Goal: Information Seeking & Learning: Check status

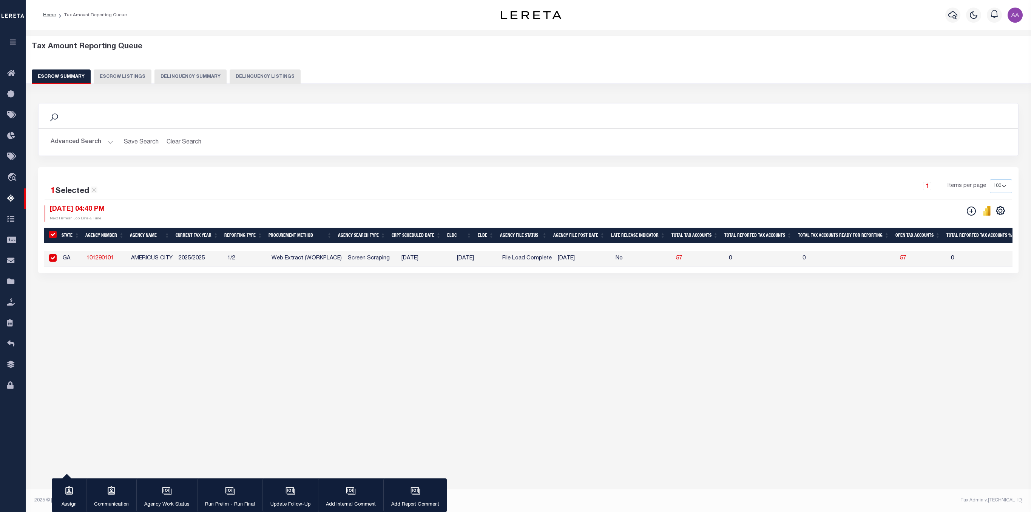
select select "100"
click at [15, 42] on icon "button" at bounding box center [13, 42] width 9 height 7
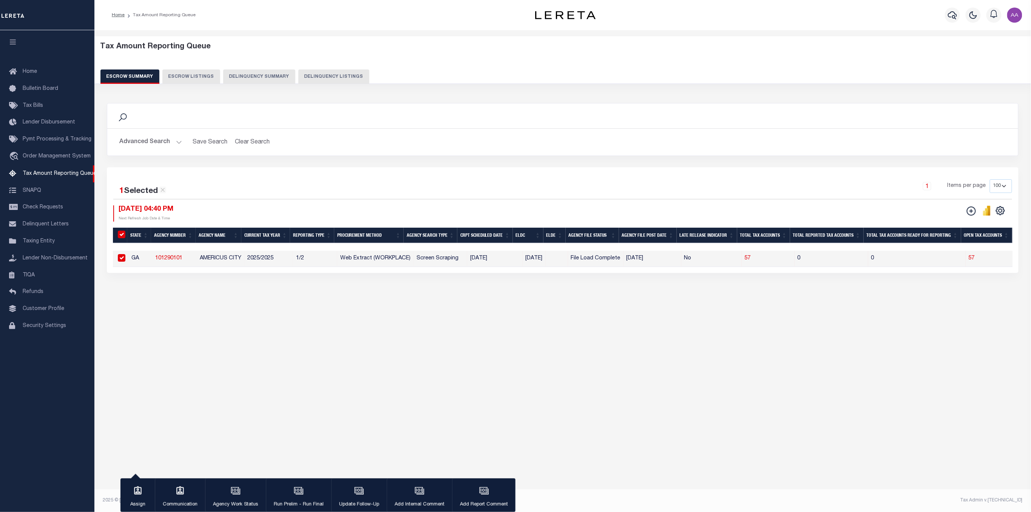
click at [177, 259] on link "101290101" at bounding box center [168, 258] width 27 height 5
checkbox input "false"
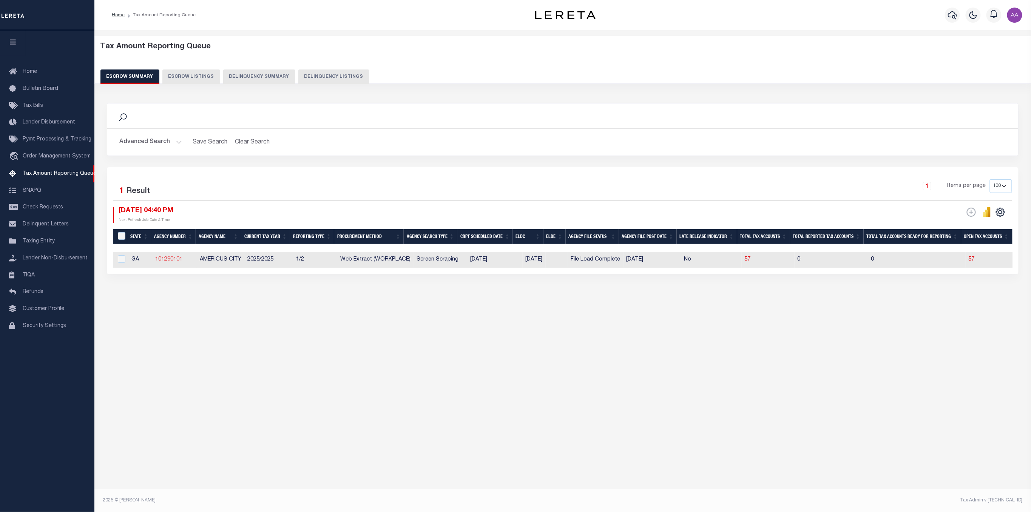
click at [173, 258] on link "101290101" at bounding box center [168, 259] width 27 height 5
checkbox input "true"
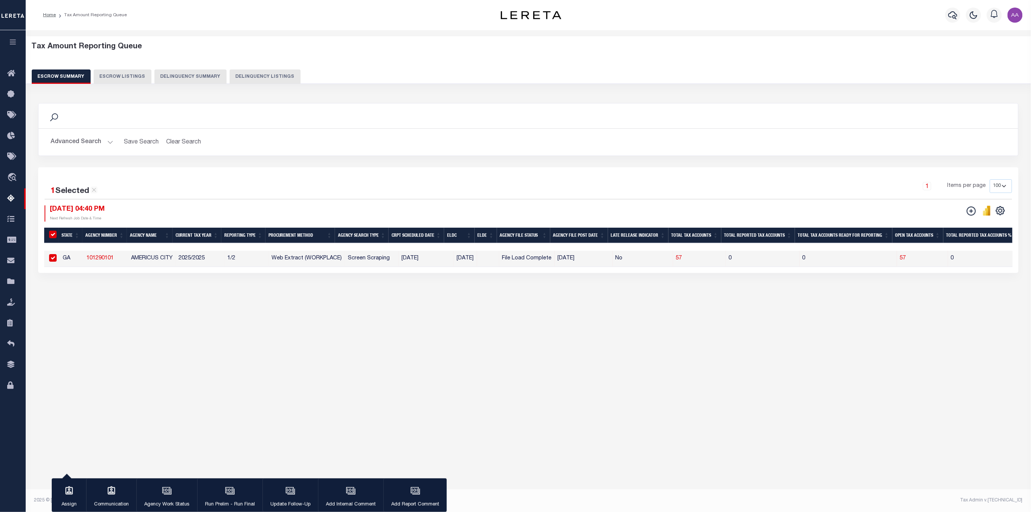
click at [450, 390] on div "Tax Amount Reporting Queue Escrow Summary Escrow Listings In" at bounding box center [528, 260] width 1005 height 461
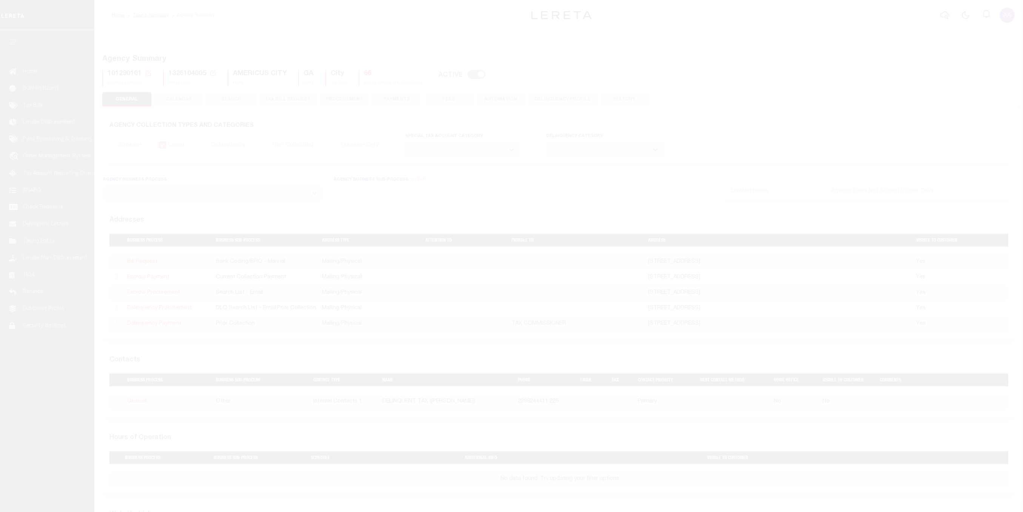
select select
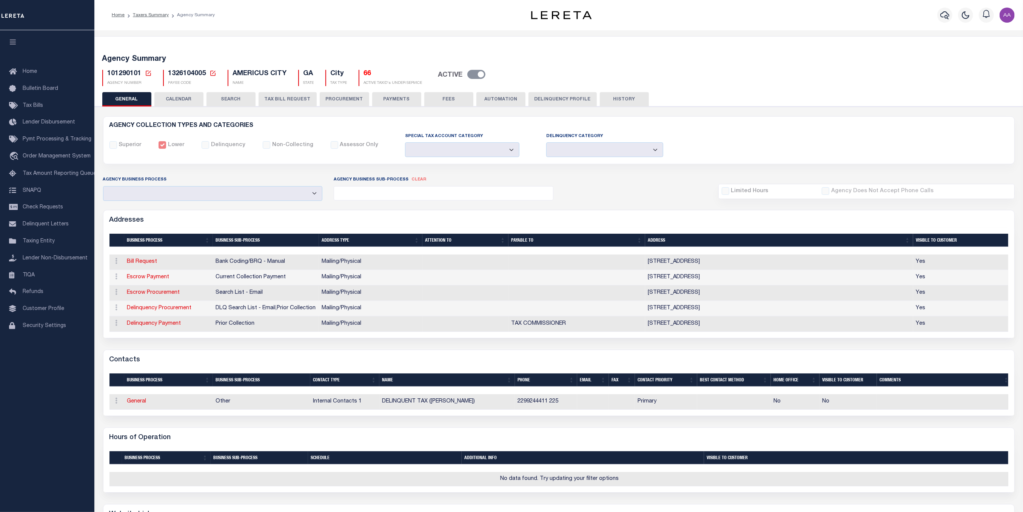
click at [185, 100] on button "CALENDAR" at bounding box center [178, 99] width 49 height 14
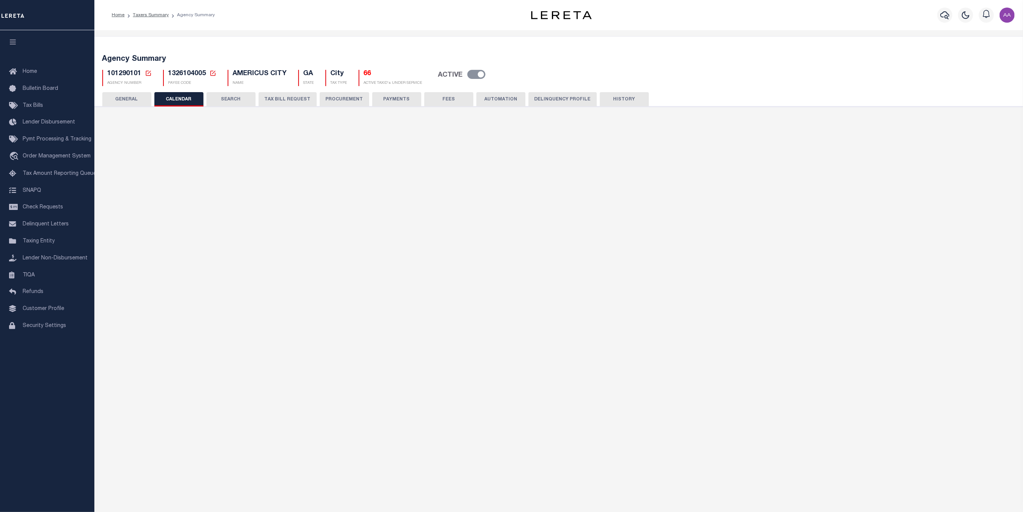
checkbox input "false"
type input "1"
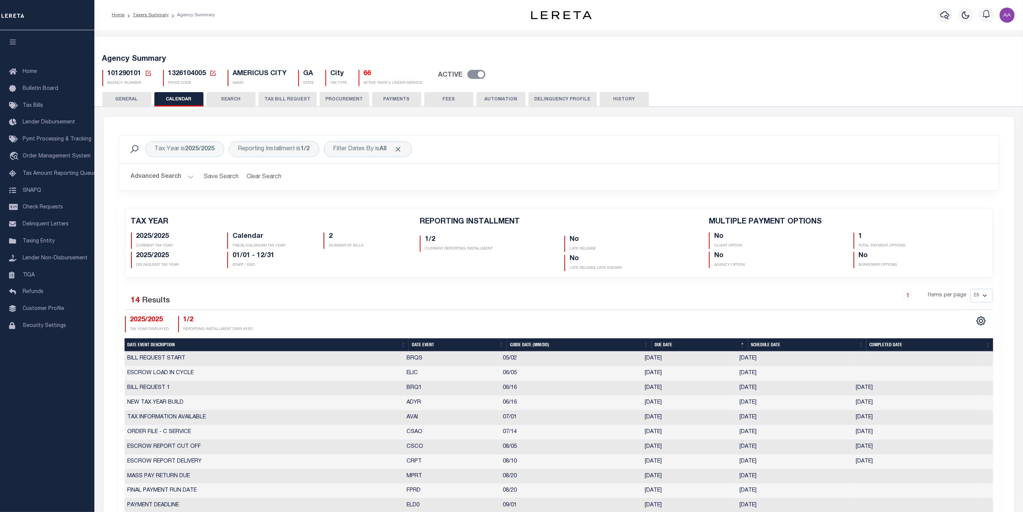
click at [353, 100] on button "PROCUREMENT" at bounding box center [344, 99] width 49 height 14
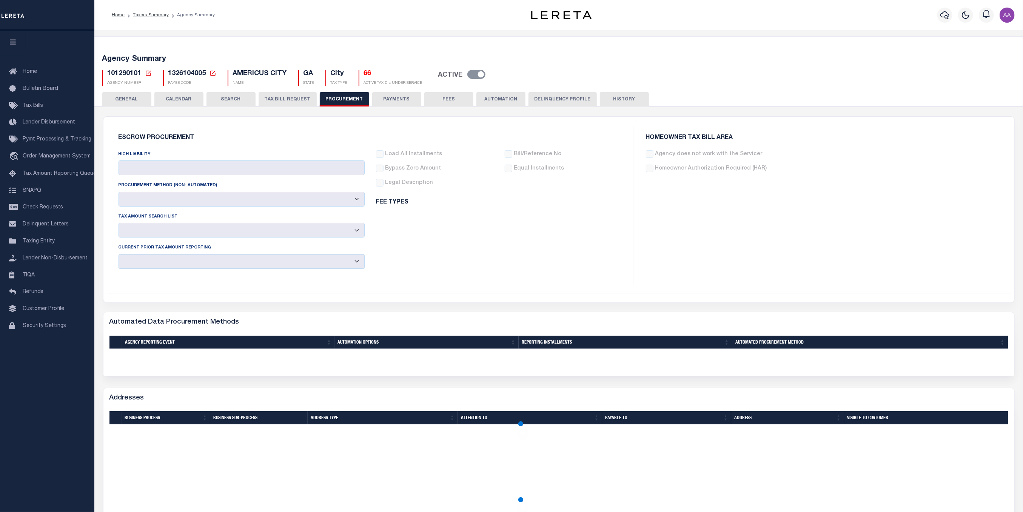
type input "$8,000"
select select "7"
select select "1"
select select "4"
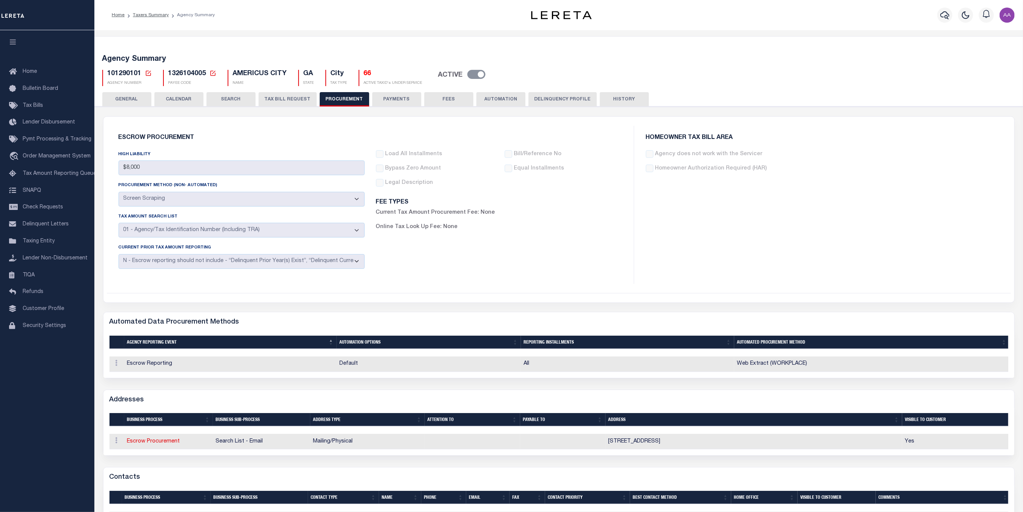
click at [183, 103] on button "CALENDAR" at bounding box center [178, 99] width 49 height 14
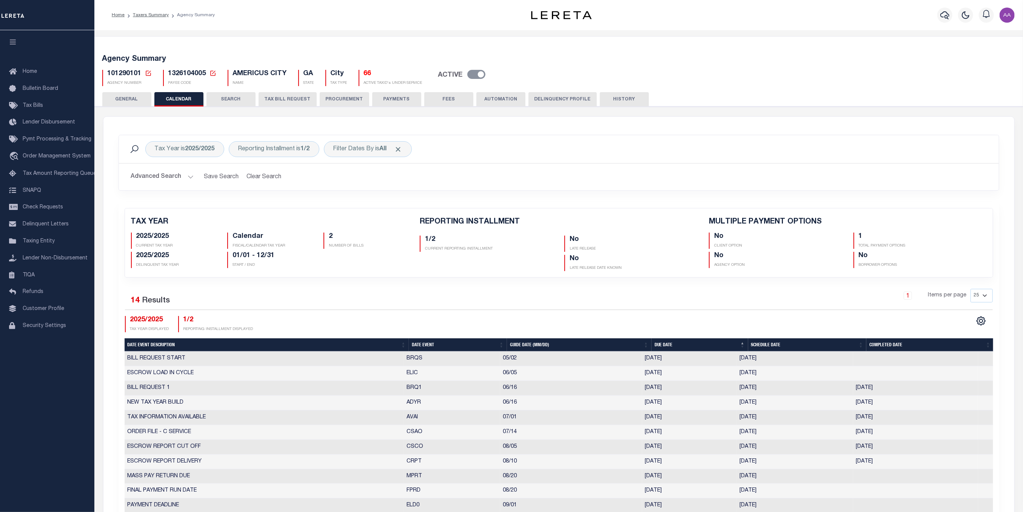
click at [335, 97] on button "PROCUREMENT" at bounding box center [344, 99] width 49 height 14
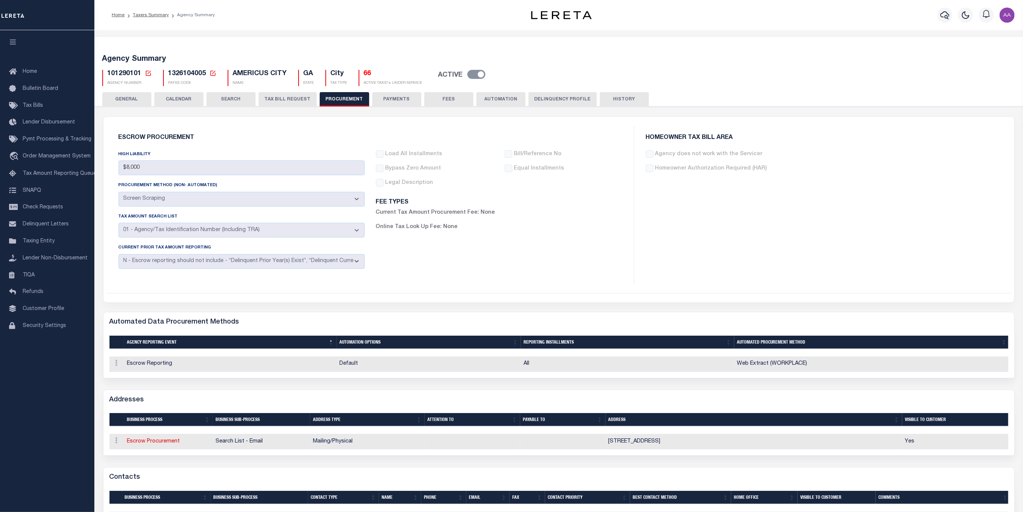
click at [390, 100] on button "PAYMENTS" at bounding box center [396, 99] width 49 height 14
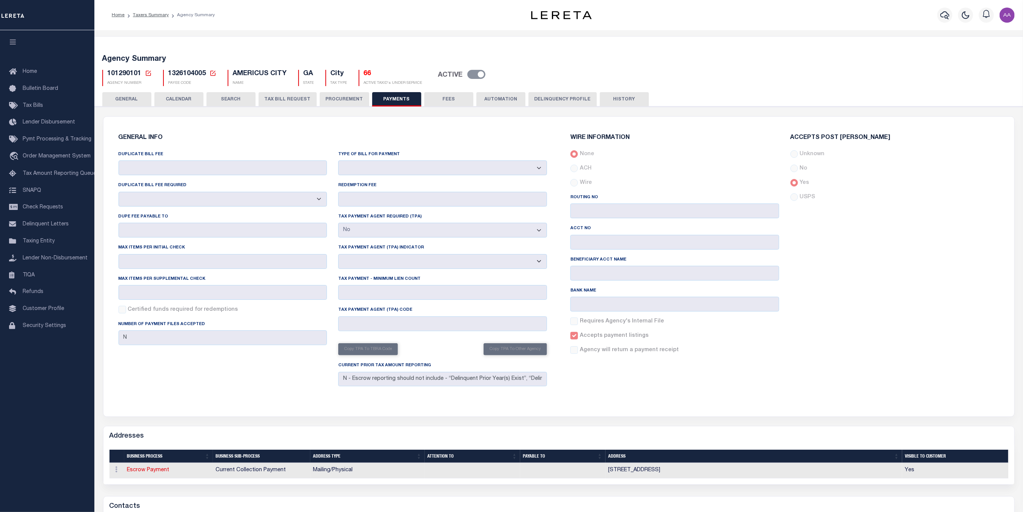
click at [452, 99] on button "FEES" at bounding box center [448, 99] width 49 height 14
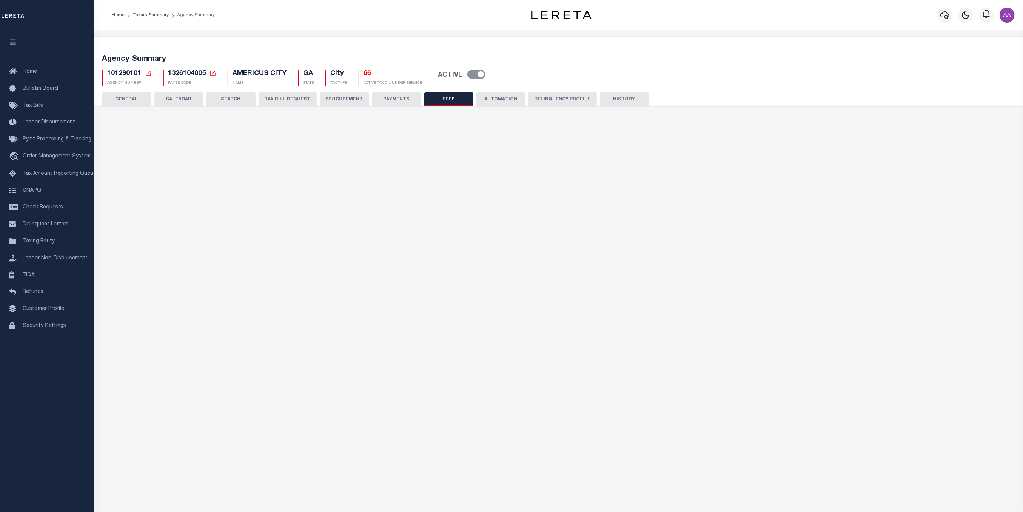
click at [337, 98] on button "PROCUREMENT" at bounding box center [344, 99] width 49 height 14
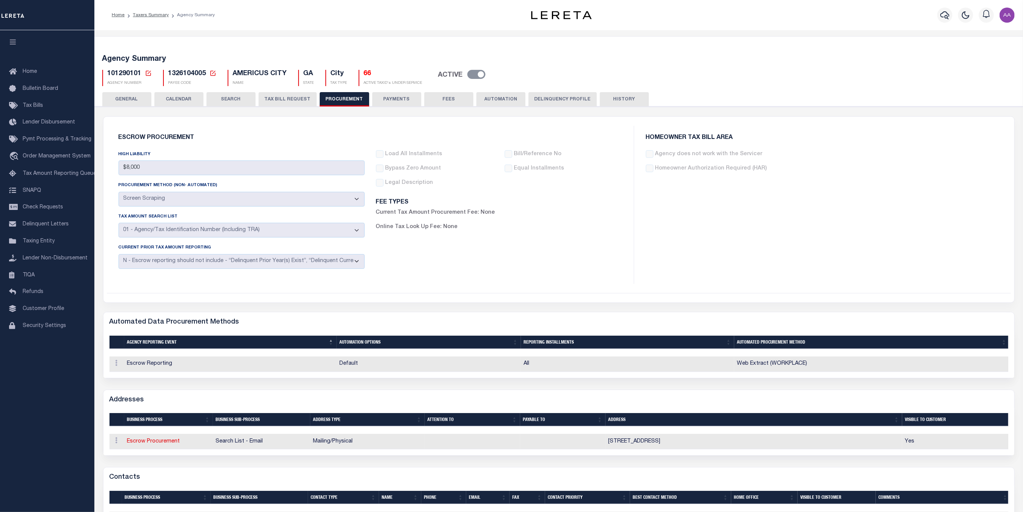
click at [180, 102] on button "CALENDAR" at bounding box center [178, 99] width 49 height 14
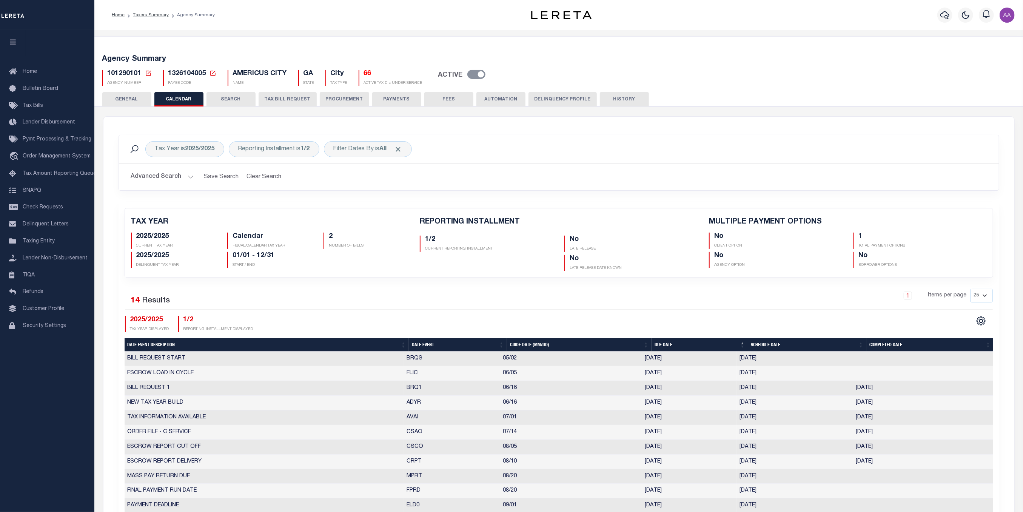
scroll to position [151, 0]
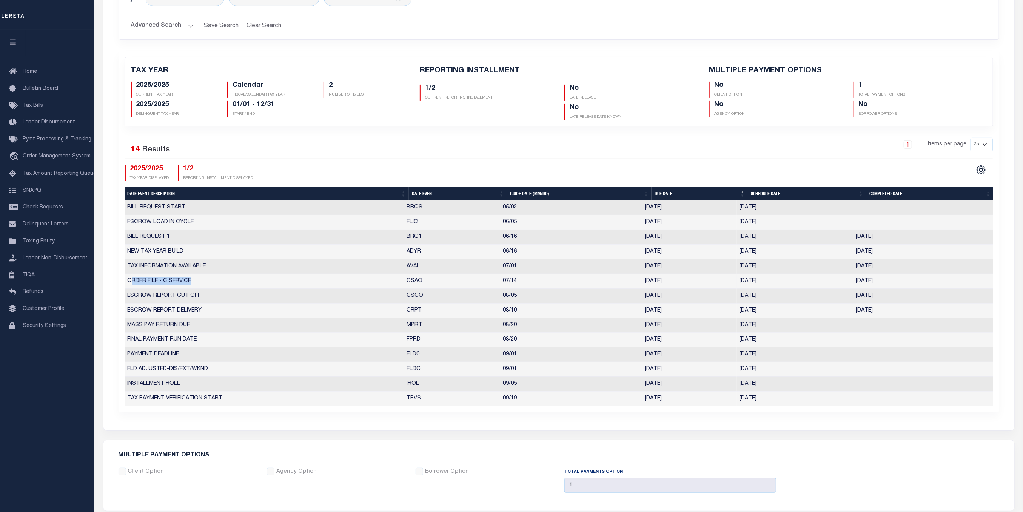
drag, startPoint x: 198, startPoint y: 280, endPoint x: 125, endPoint y: 279, distance: 72.5
click at [125, 279] on td "ORDER FILE - C SERVICE" at bounding box center [264, 281] width 279 height 15
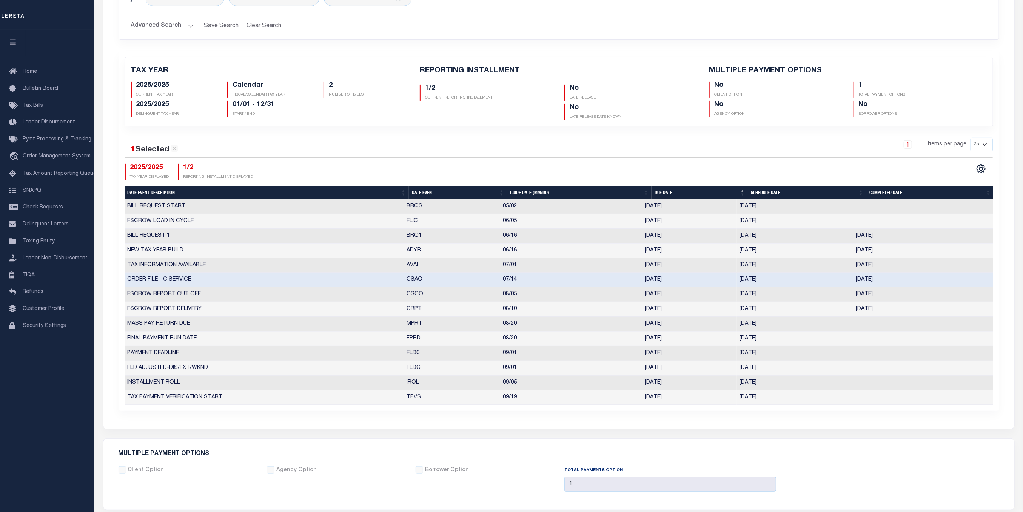
click at [496, 285] on td "CSAO" at bounding box center [452, 280] width 96 height 15
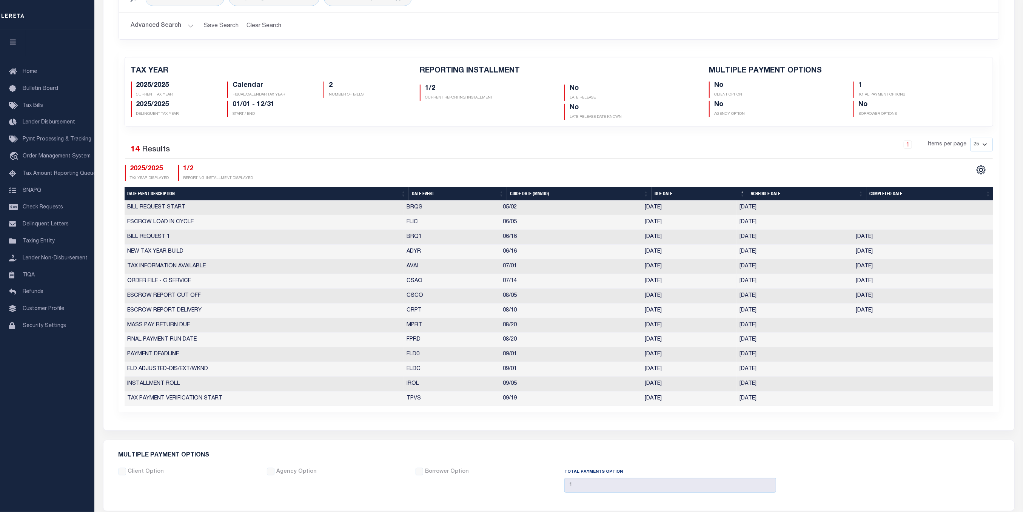
drag, startPoint x: 783, startPoint y: 279, endPoint x: 125, endPoint y: 278, distance: 657.6
click at [126, 279] on tr "ORDER FILE - C SERVICE CSAO 07/14 07/14/2025 07/14/2025 07/14/2025 10161567" at bounding box center [559, 281] width 869 height 15
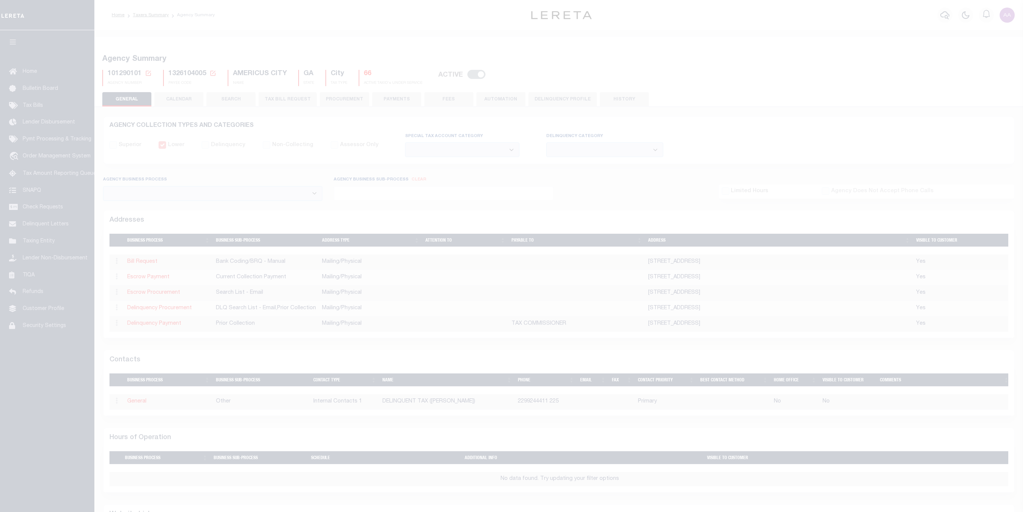
select select
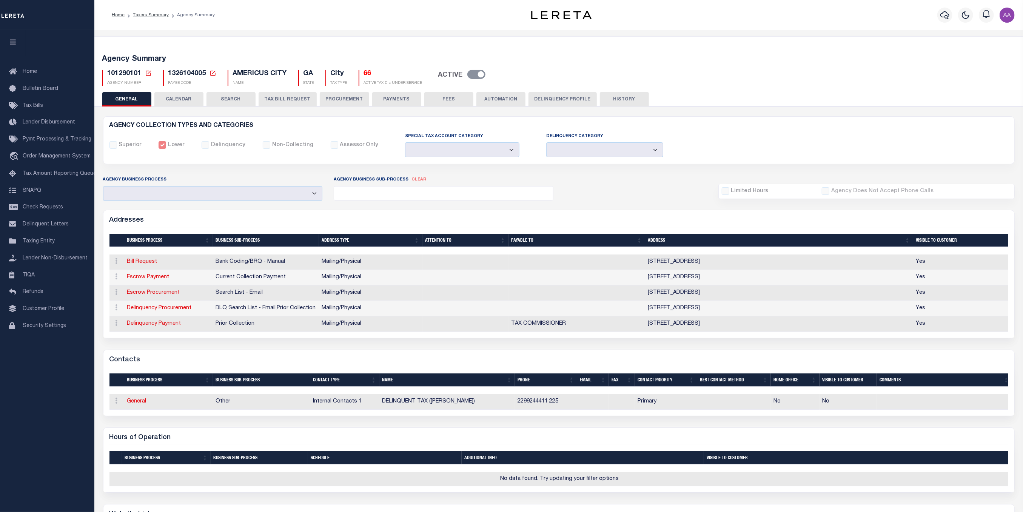
click at [183, 98] on button "CALENDAR" at bounding box center [178, 99] width 49 height 14
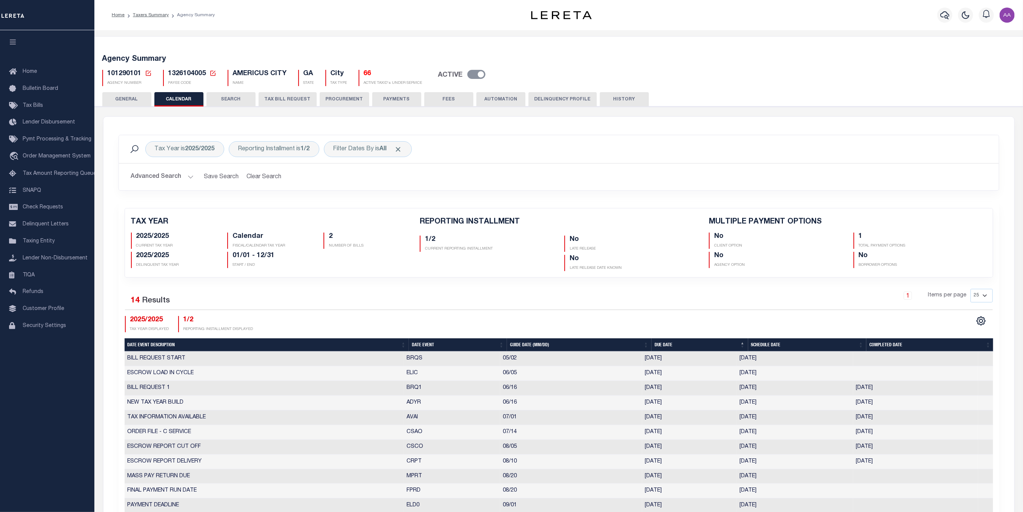
checkbox input "false"
type input "1"
click at [627, 100] on button "HISTORY" at bounding box center [624, 99] width 49 height 14
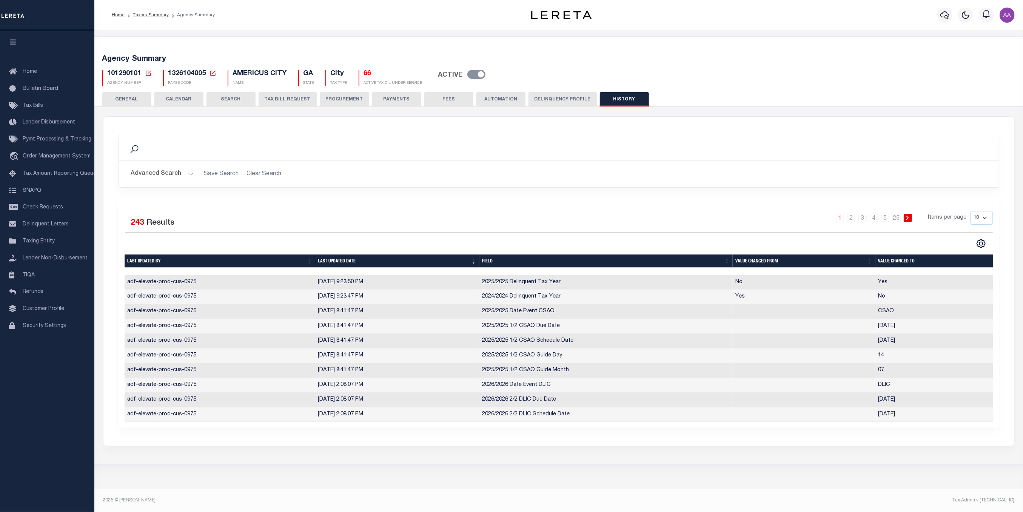
click at [979, 218] on select "10 25 50 100" at bounding box center [982, 218] width 22 height 14
select select "100"
click at [971, 211] on select "10 25 50 100" at bounding box center [982, 218] width 22 height 14
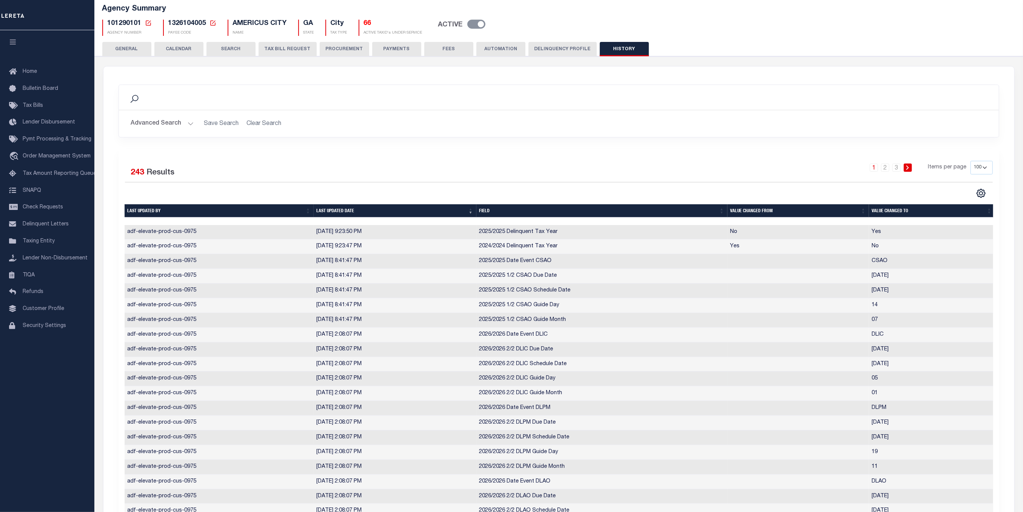
scroll to position [151, 0]
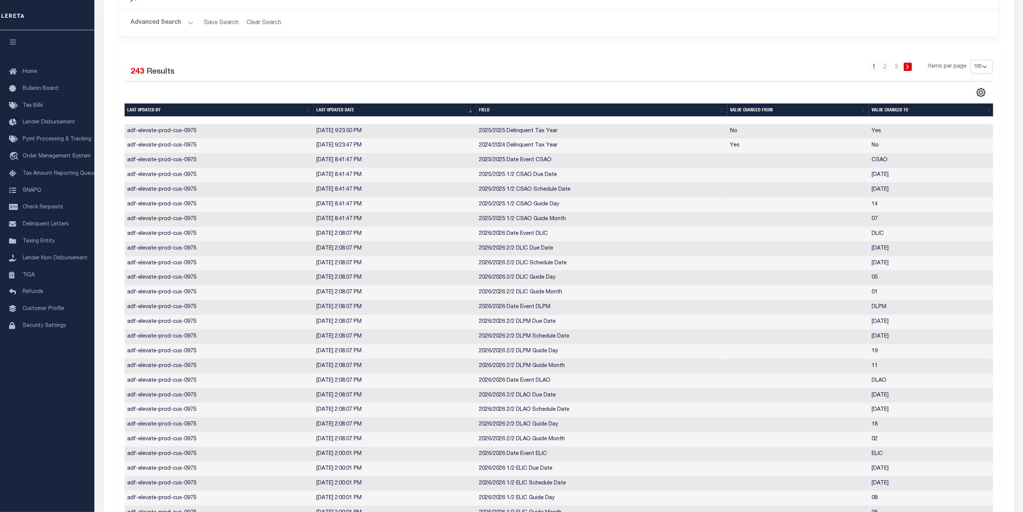
click at [471, 162] on td "7/14/2025, 8:41:47 PM" at bounding box center [395, 160] width 163 height 15
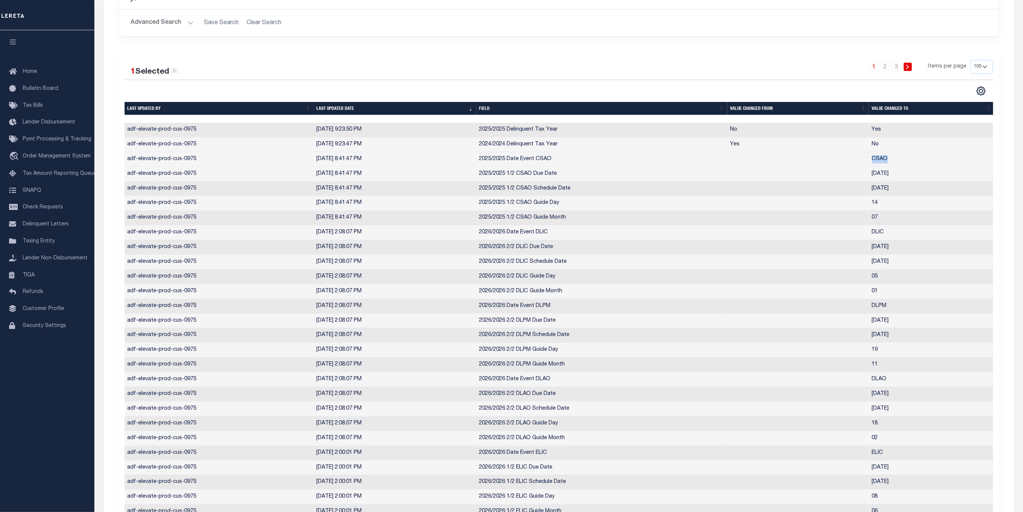
drag, startPoint x: 891, startPoint y: 161, endPoint x: 826, endPoint y: 158, distance: 64.2
click at [837, 157] on tr "adf-elevate-prod-cus-0975 7/14/2025, 8:41:47 PM 2025/2025 Date Event CSAO CSAO" at bounding box center [560, 159] width 871 height 15
drag, startPoint x: 339, startPoint y: 156, endPoint x: 382, endPoint y: 156, distance: 43.0
click at [382, 156] on tr "adf-elevate-prod-cus-0975 7/14/2025, 8:41:47 PM 2025/2025 Date Event CSAO CSAO" at bounding box center [560, 159] width 871 height 15
drag, startPoint x: 476, startPoint y: 162, endPoint x: 566, endPoint y: 163, distance: 90.2
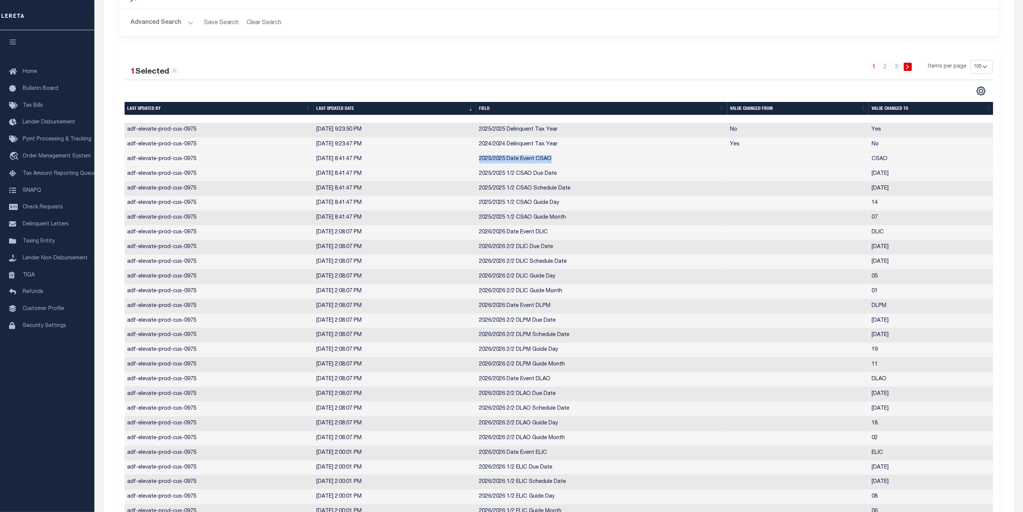
click at [566, 163] on td "2025/2025 Date Event CSAO" at bounding box center [601, 159] width 251 height 15
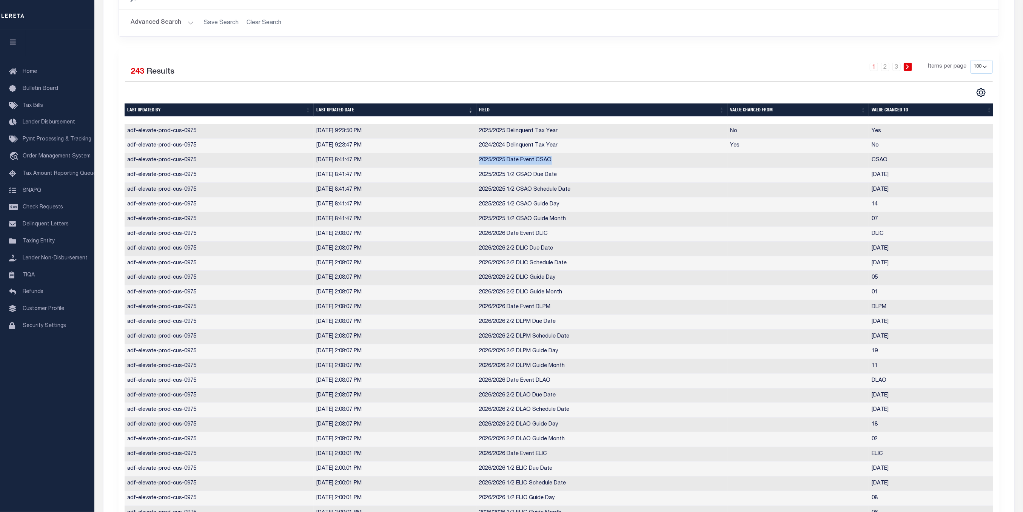
scroll to position [201, 0]
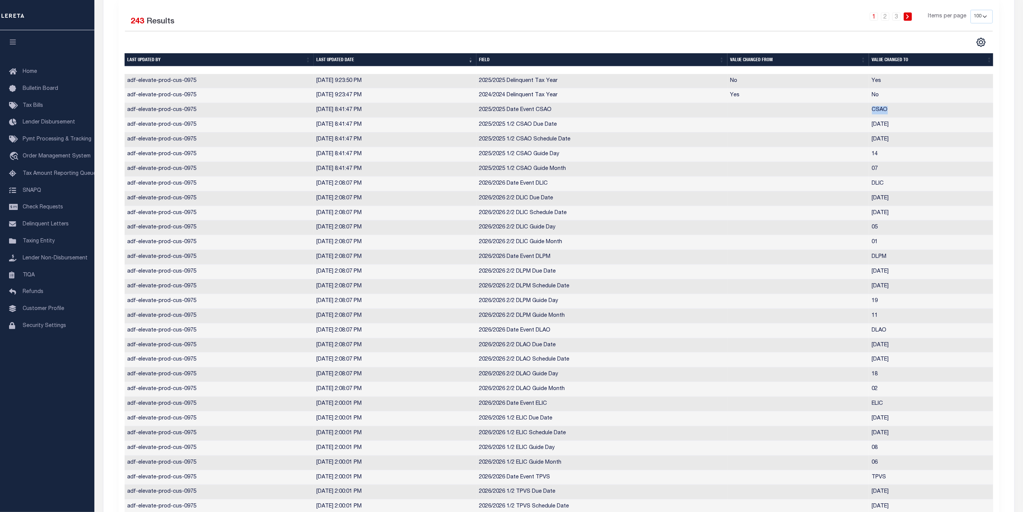
drag, startPoint x: 872, startPoint y: 110, endPoint x: 888, endPoint y: 106, distance: 17.1
click at [888, 106] on td "CSAO" at bounding box center [932, 110] width 126 height 15
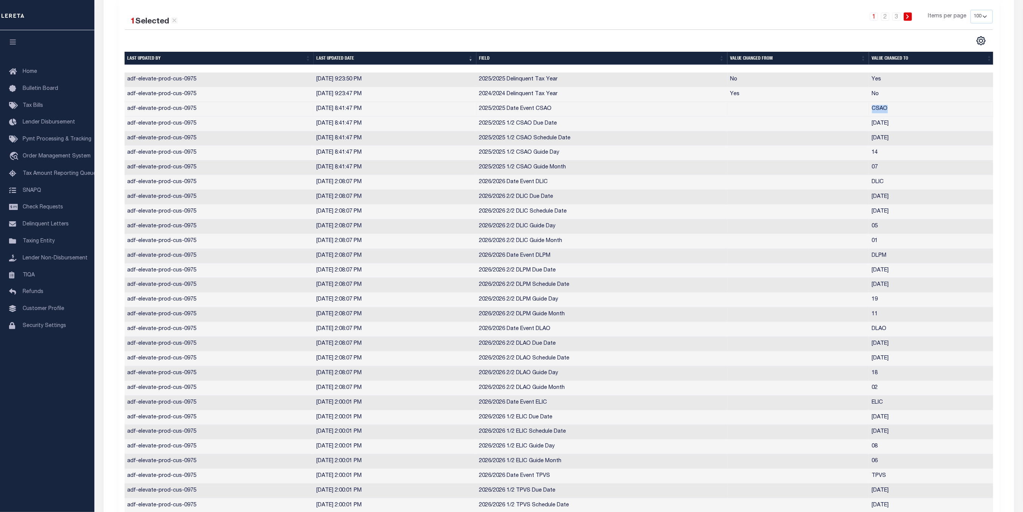
scroll to position [0, 0]
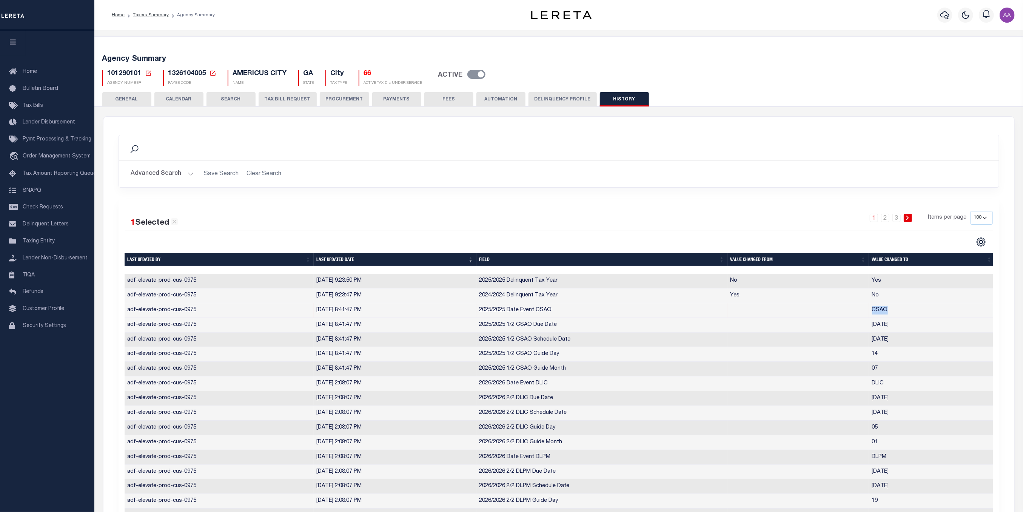
click at [188, 100] on button "CALENDAR" at bounding box center [178, 99] width 49 height 14
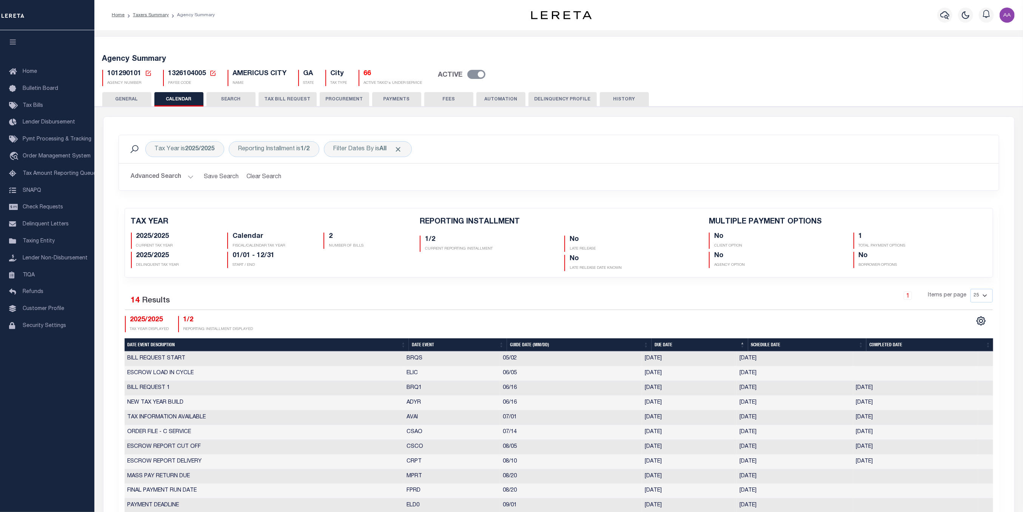
click at [133, 102] on button "GENERAL" at bounding box center [126, 99] width 49 height 14
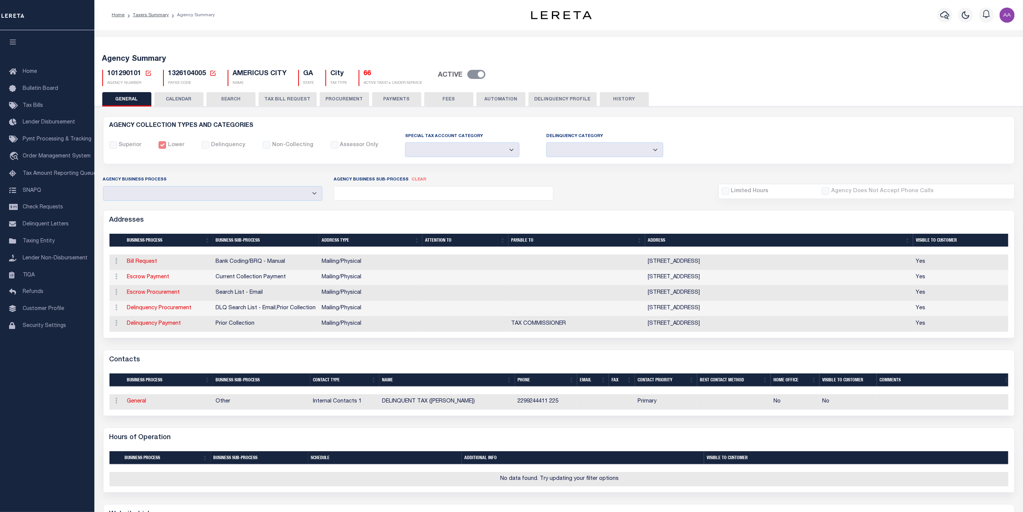
click at [182, 99] on button "CALENDAR" at bounding box center [178, 99] width 49 height 14
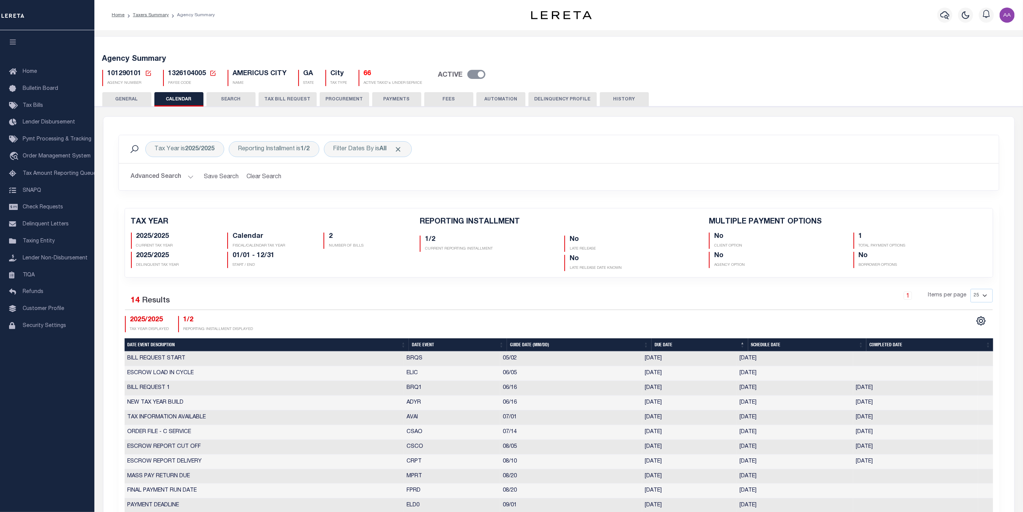
scroll to position [50, 0]
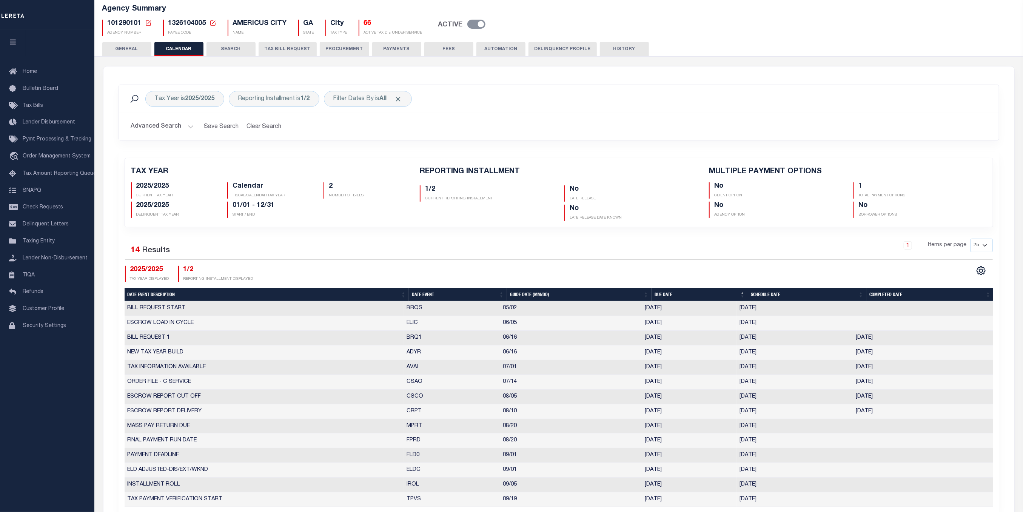
click at [166, 134] on button "Advanced Search" at bounding box center [162, 126] width 63 height 15
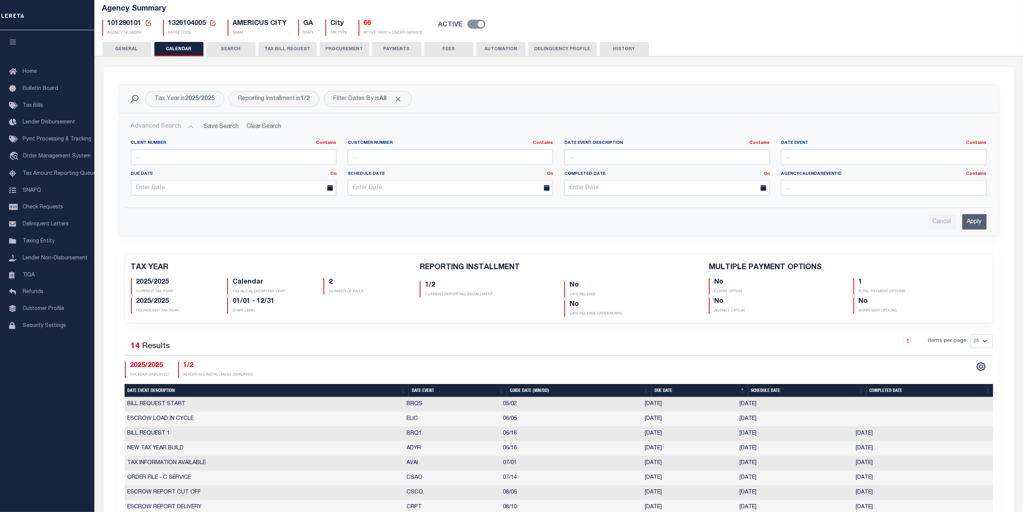
scroll to position [0, 0]
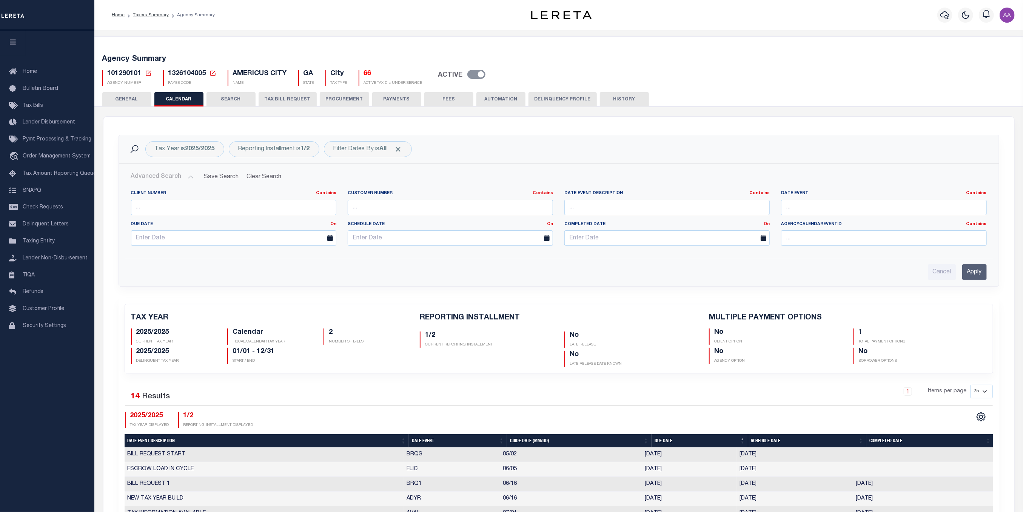
click at [337, 100] on button "PROCUREMENT" at bounding box center [344, 99] width 49 height 14
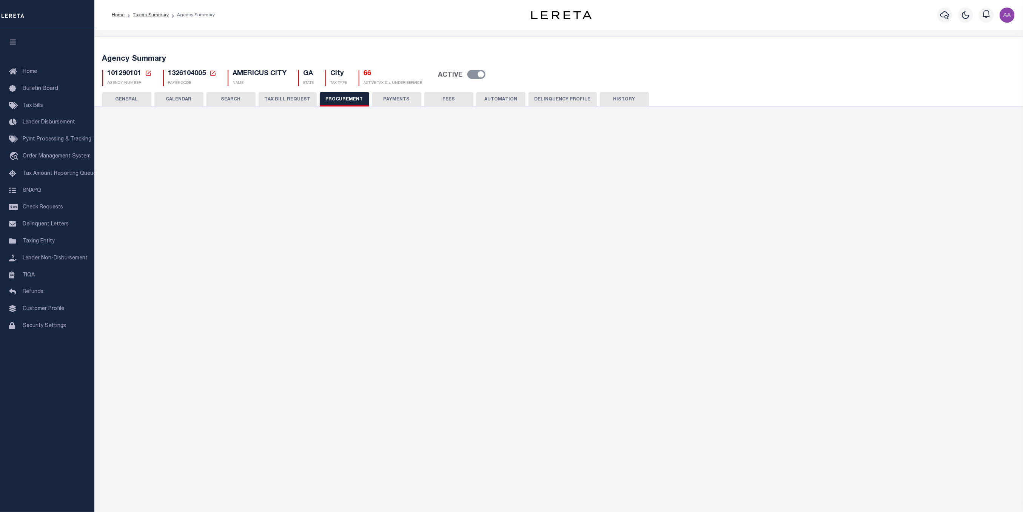
type input "$8,000"
select select "7"
select select "1"
select select "4"
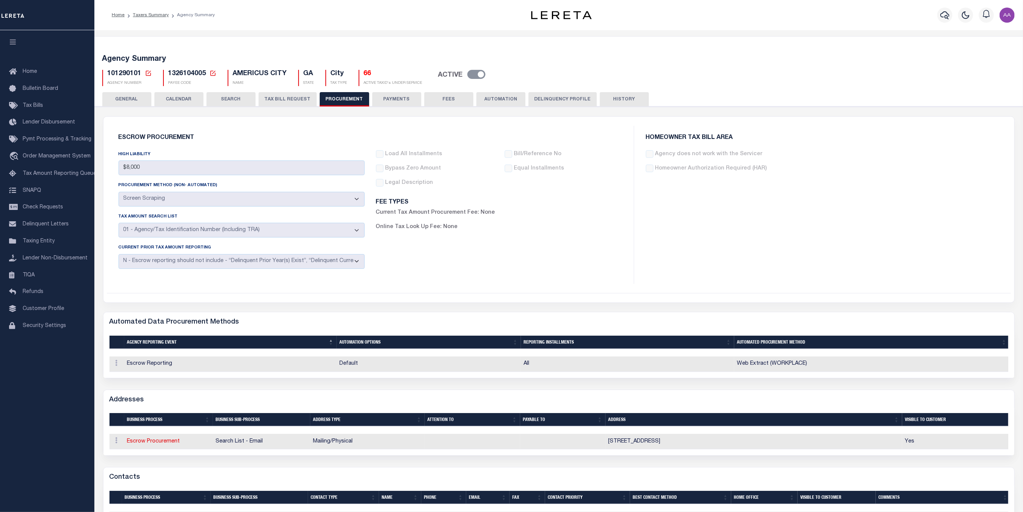
scroll to position [50, 0]
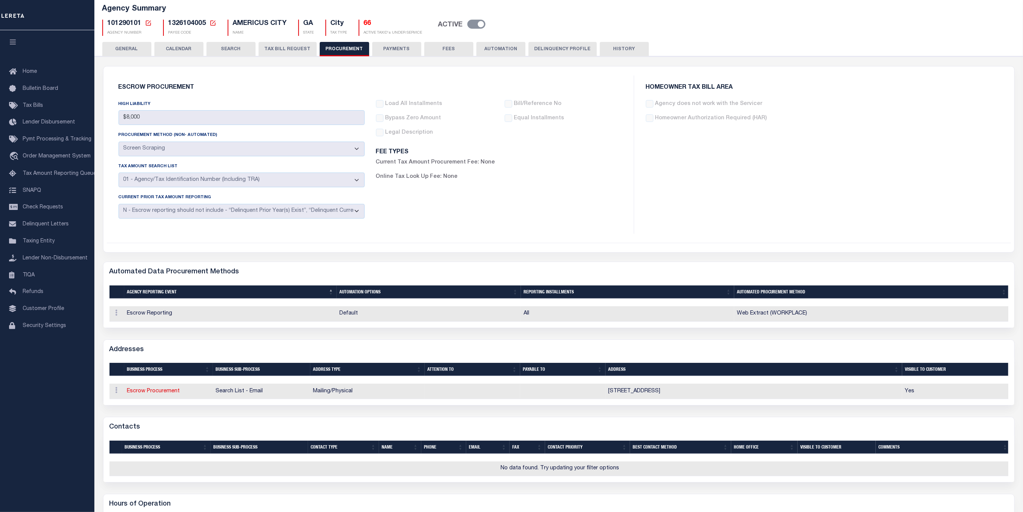
click at [627, 51] on button "HISTORY" at bounding box center [624, 49] width 49 height 14
select select "100"
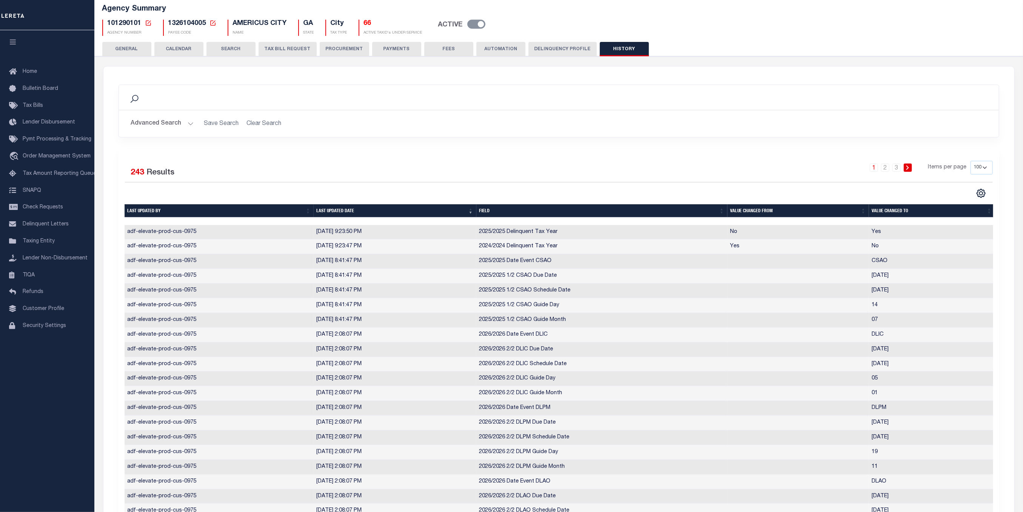
scroll to position [0, 0]
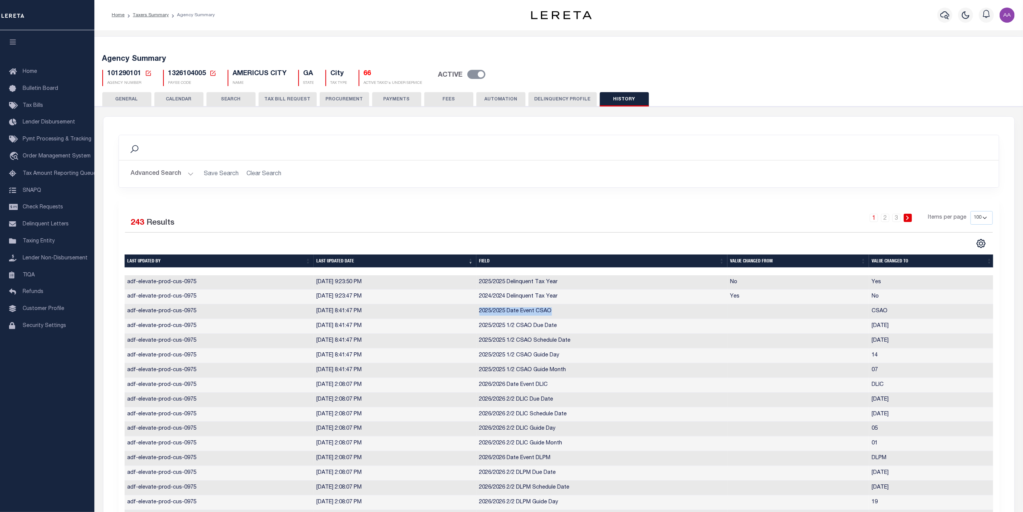
drag, startPoint x: 488, startPoint y: 308, endPoint x: 552, endPoint y: 308, distance: 63.4
click at [552, 308] on td "2025/2025 Date Event CSAO" at bounding box center [601, 311] width 251 height 15
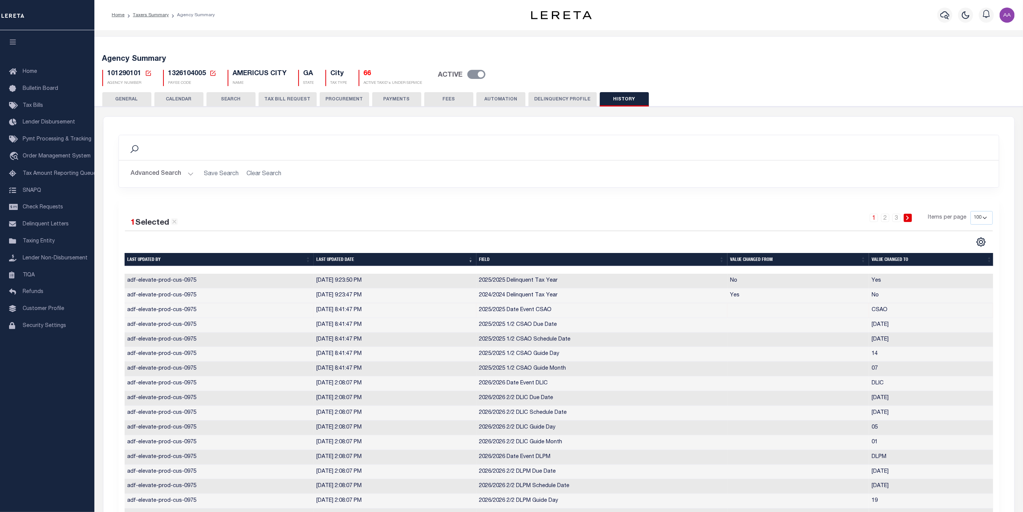
click at [184, 71] on span "1326104005" at bounding box center [187, 73] width 38 height 7
copy h5 "1326104005"
click at [182, 100] on button "CALENDAR" at bounding box center [178, 99] width 49 height 14
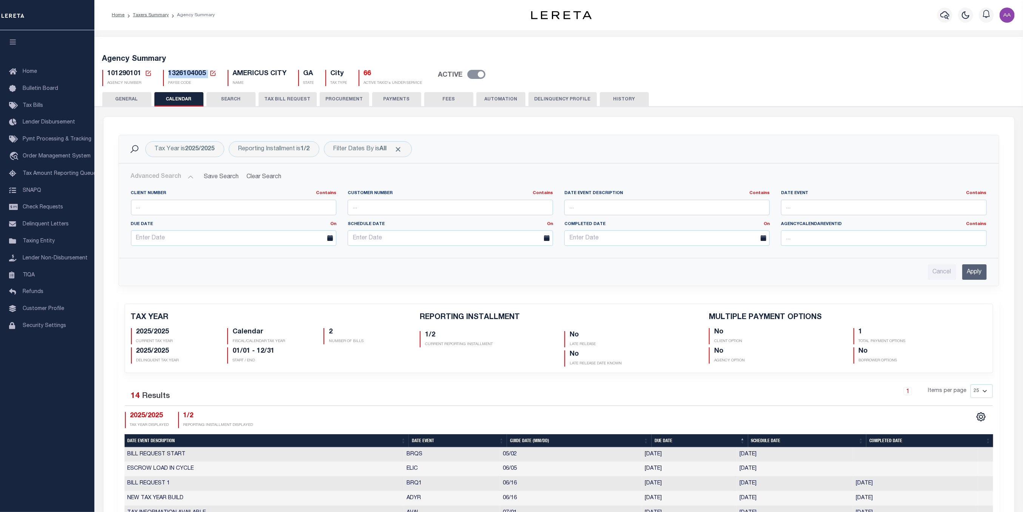
click at [224, 102] on button "SEARCH" at bounding box center [231, 99] width 49 height 14
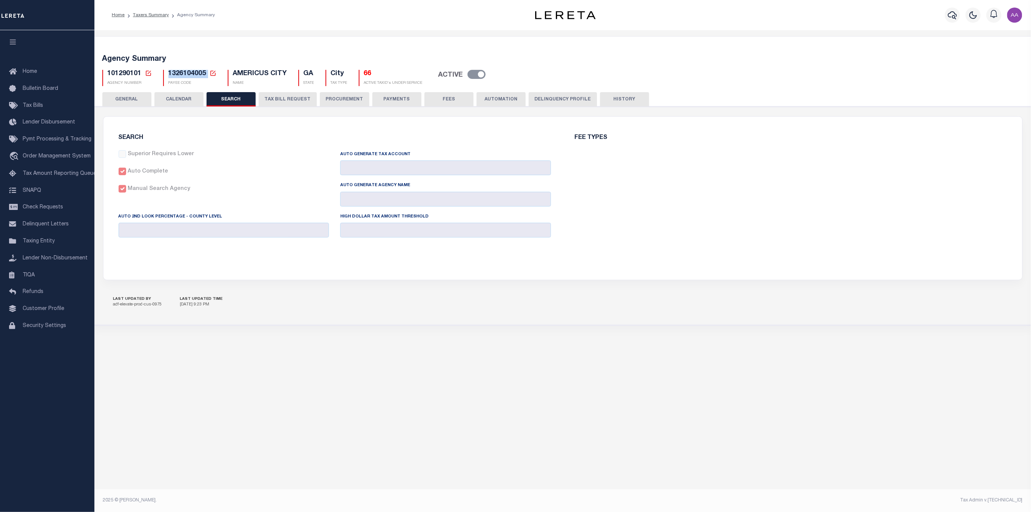
checkbox input "false"
type input "8000"
click at [170, 99] on button "CALENDAR" at bounding box center [178, 99] width 49 height 14
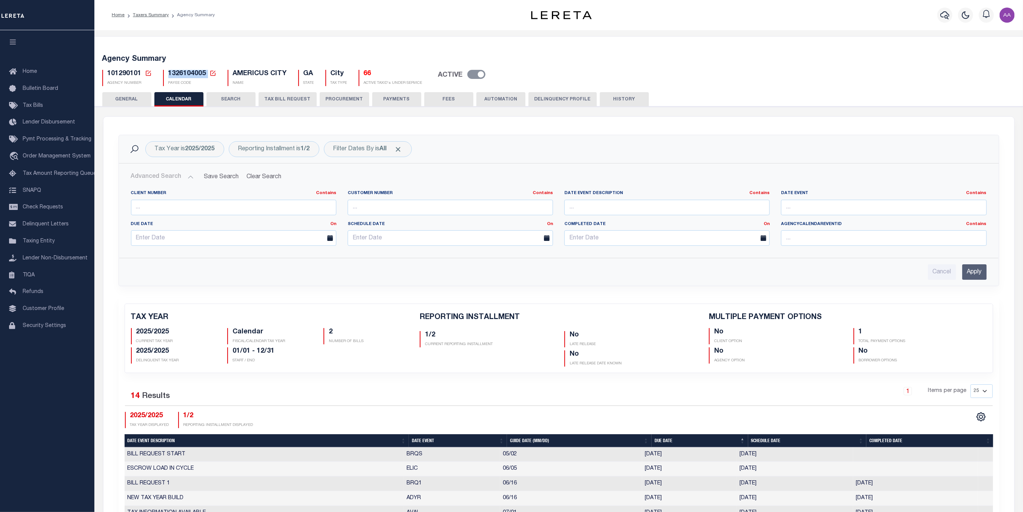
click at [344, 100] on button "PROCUREMENT" at bounding box center [344, 99] width 49 height 14
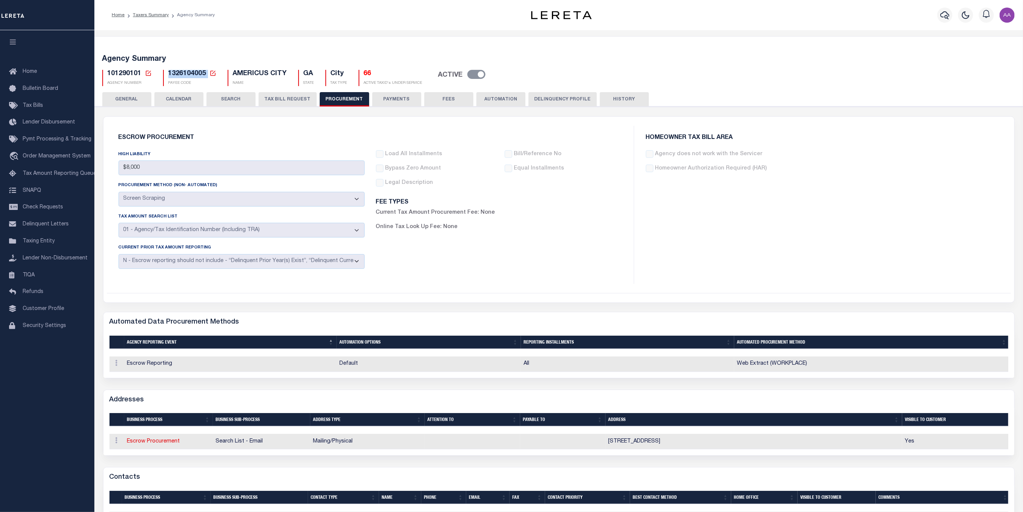
click at [396, 101] on button "PAYMENTS" at bounding box center [396, 99] width 49 height 14
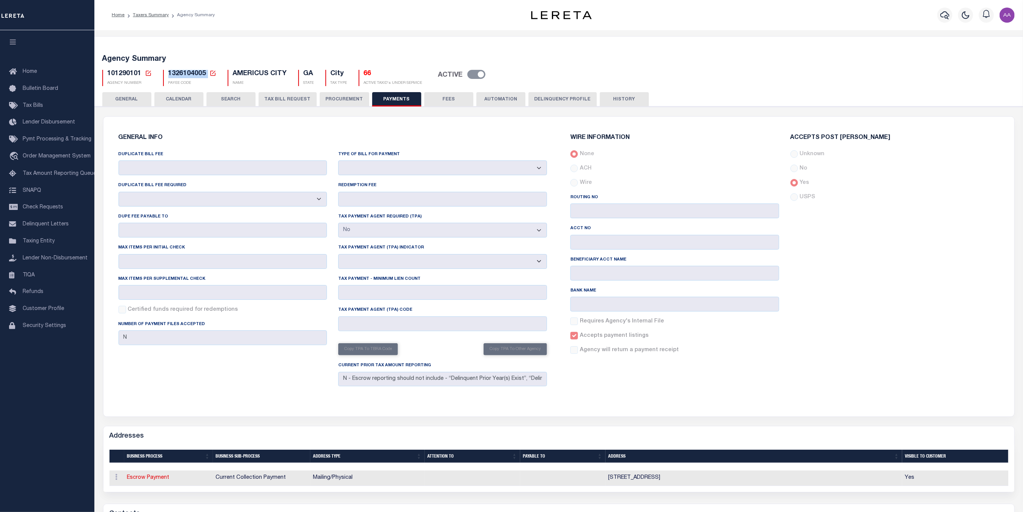
click at [445, 99] on button "FEES" at bounding box center [448, 99] width 49 height 14
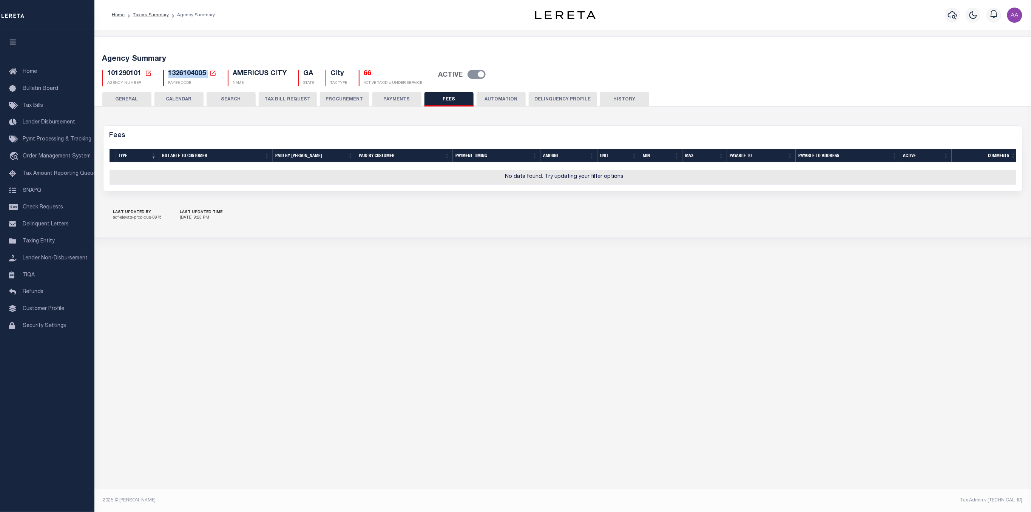
click at [493, 102] on button "AUTOMATION" at bounding box center [500, 99] width 49 height 14
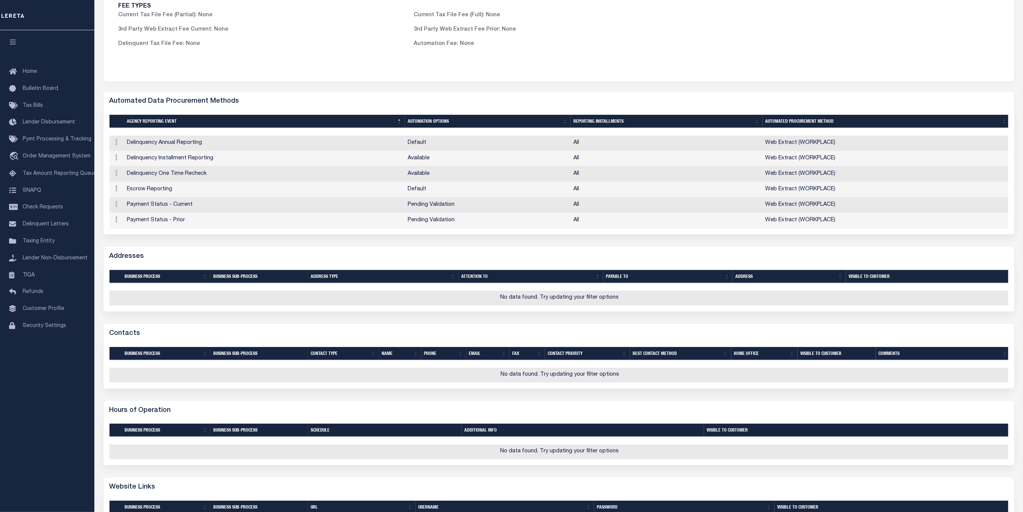
scroll to position [28, 0]
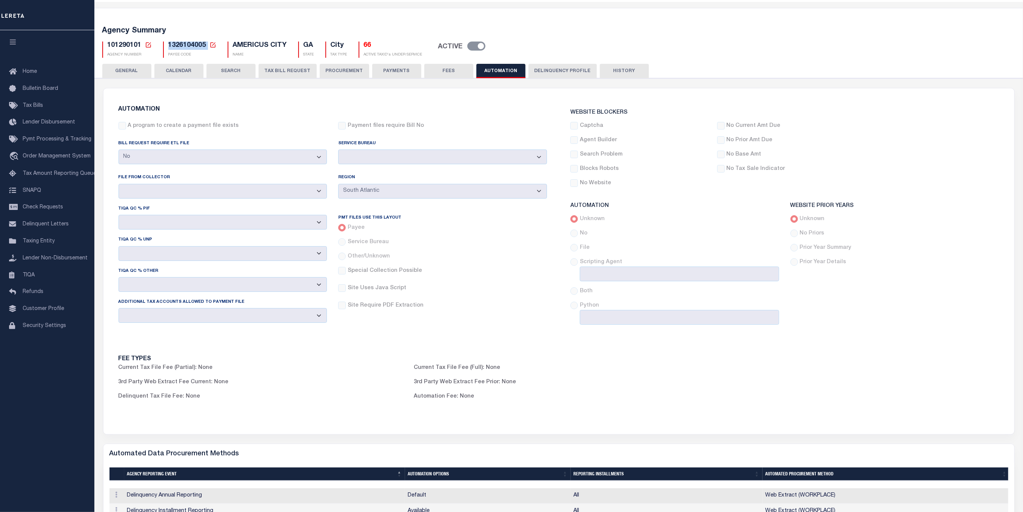
click at [552, 70] on button "Delinquency Profile" at bounding box center [563, 71] width 68 height 14
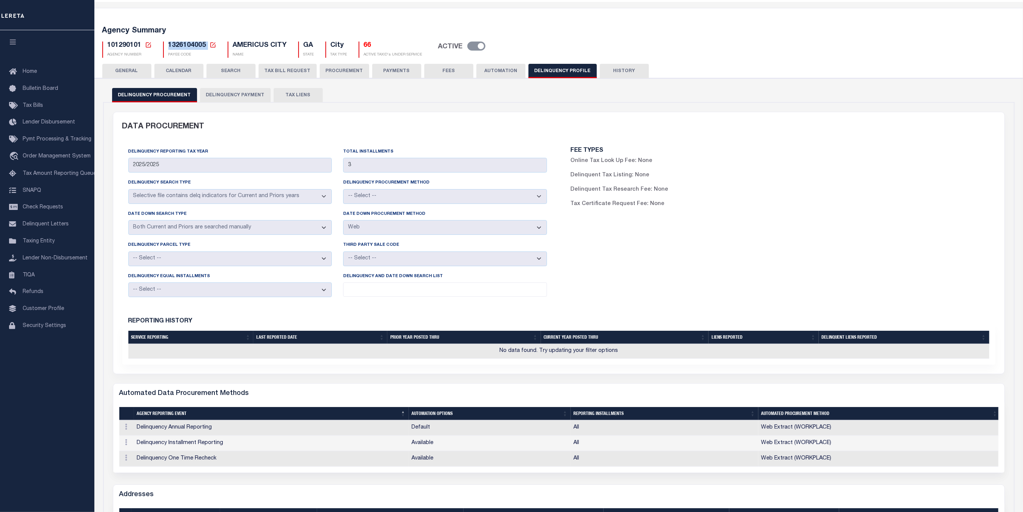
click at [615, 73] on button "HISTORY" at bounding box center [624, 71] width 49 height 14
select select "100"
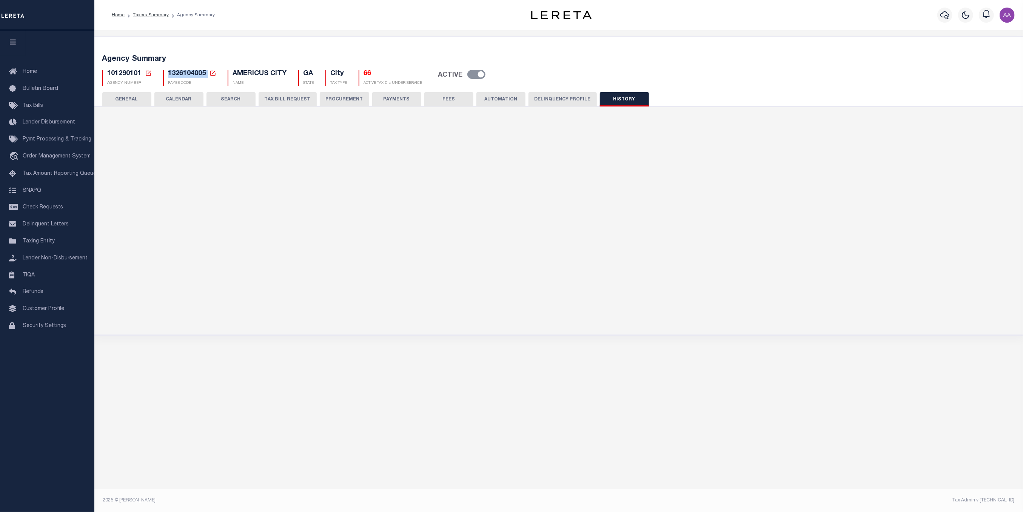
scroll to position [0, 0]
select select "100"
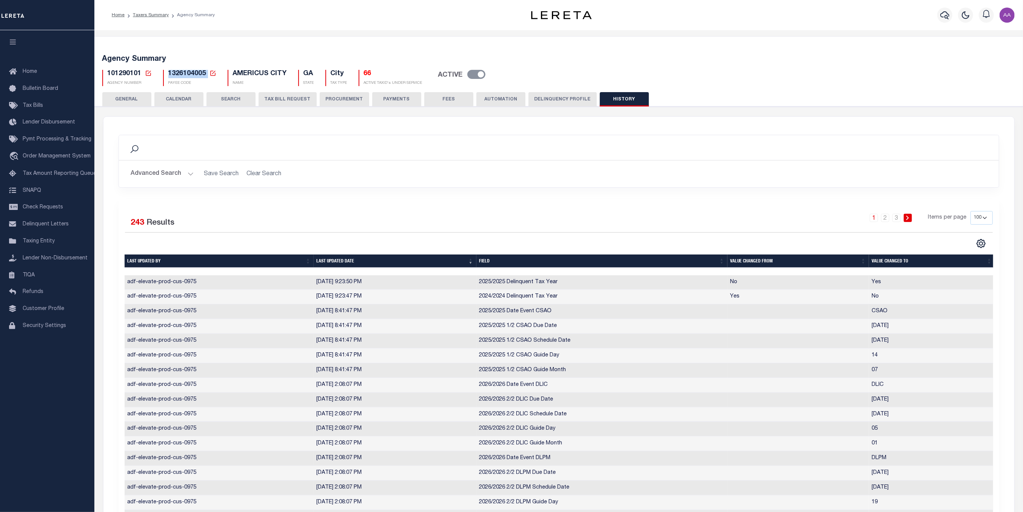
click at [204, 136] on div "Search" at bounding box center [559, 147] width 880 height 25
click at [137, 103] on button "GENERAL" at bounding box center [126, 99] width 49 height 14
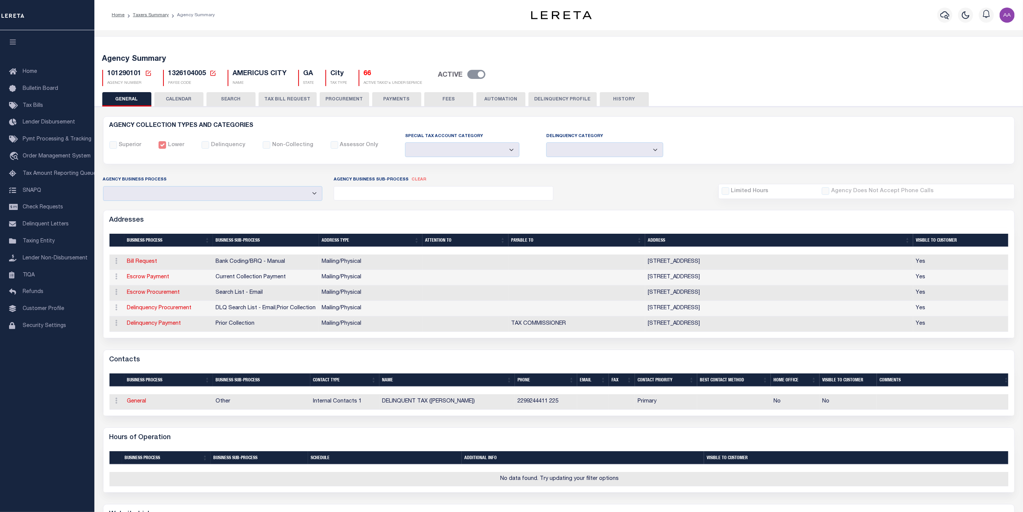
click at [182, 97] on button "CALENDAR" at bounding box center [178, 99] width 49 height 14
